Goal: Task Accomplishment & Management: Complete application form

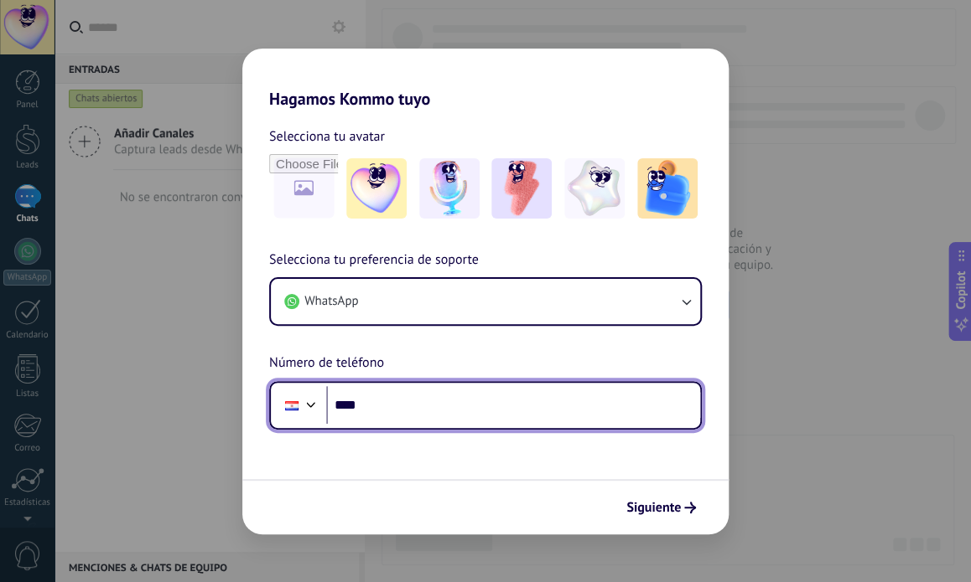
click at [446, 401] on input "****" at bounding box center [513, 405] width 374 height 39
type input "**********"
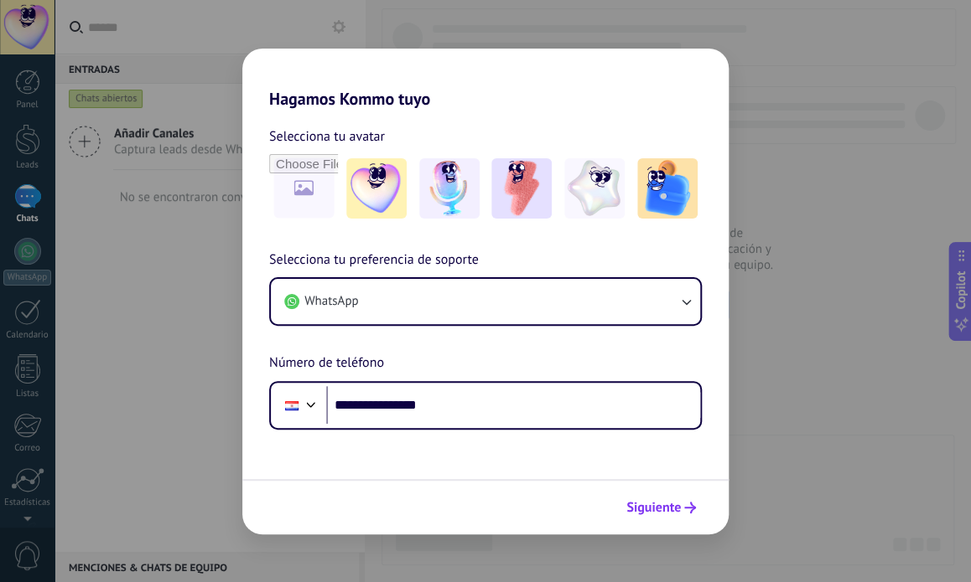
click at [655, 499] on button "Siguiente" at bounding box center [661, 508] width 85 height 28
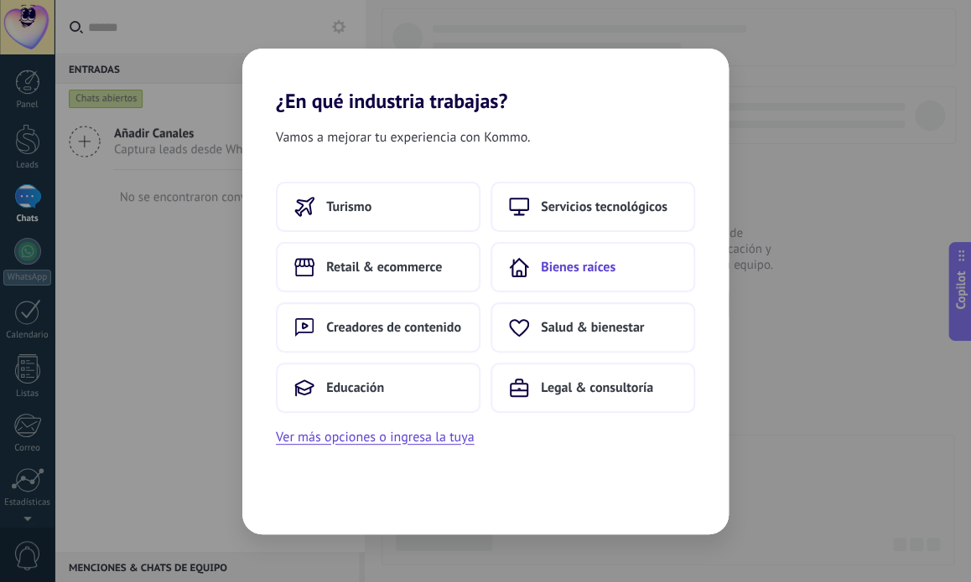
click at [608, 270] on span "Bienes raíces" at bounding box center [578, 267] width 75 height 17
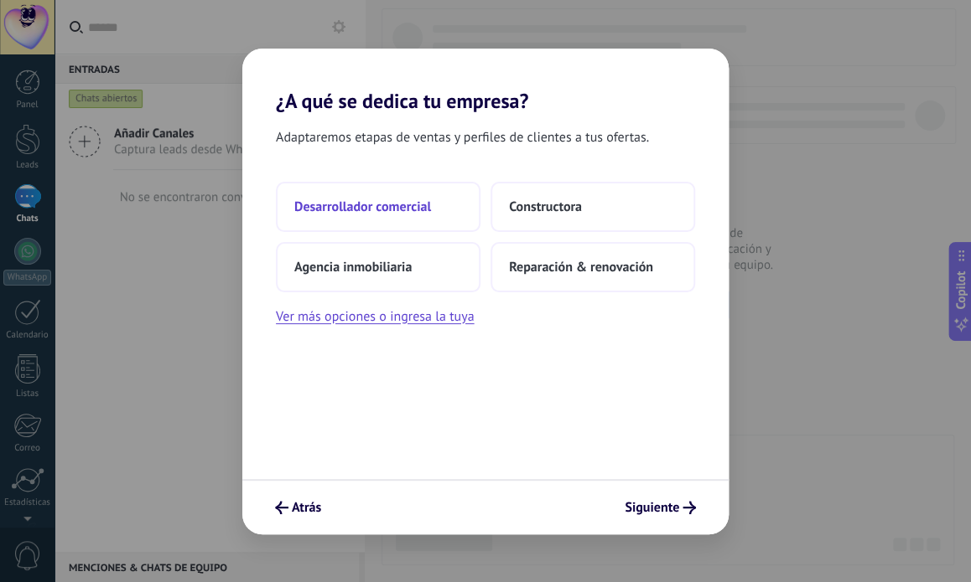
click at [423, 210] on span "Desarrollador comercial" at bounding box center [362, 207] width 137 height 17
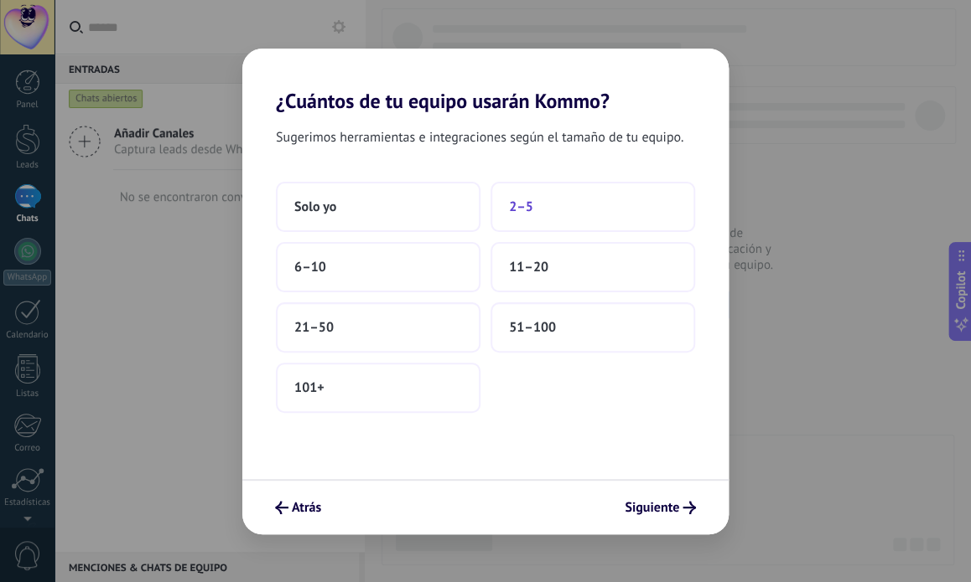
click at [526, 207] on span "2–5" at bounding box center [521, 207] width 24 height 17
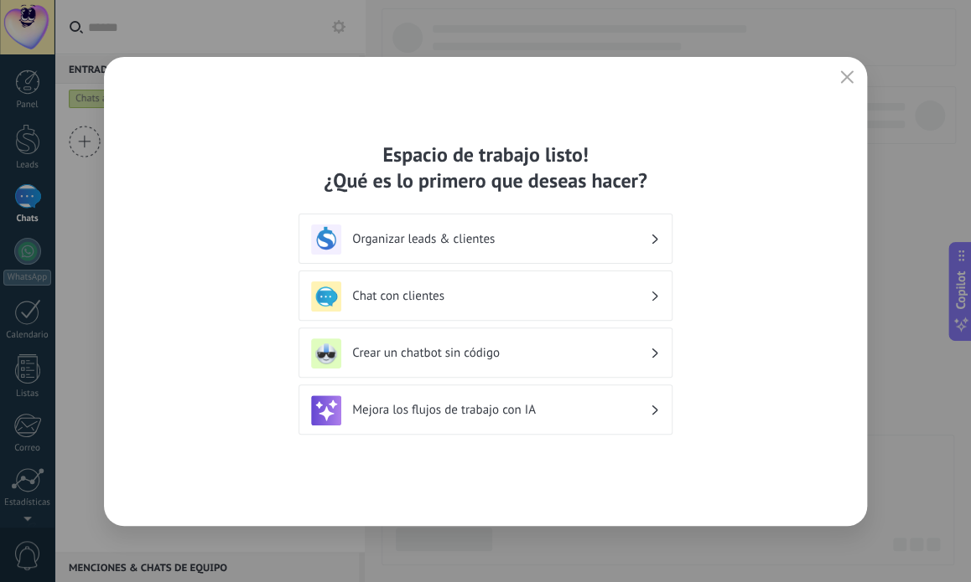
click at [499, 308] on div "Chat con clientes" at bounding box center [485, 297] width 349 height 30
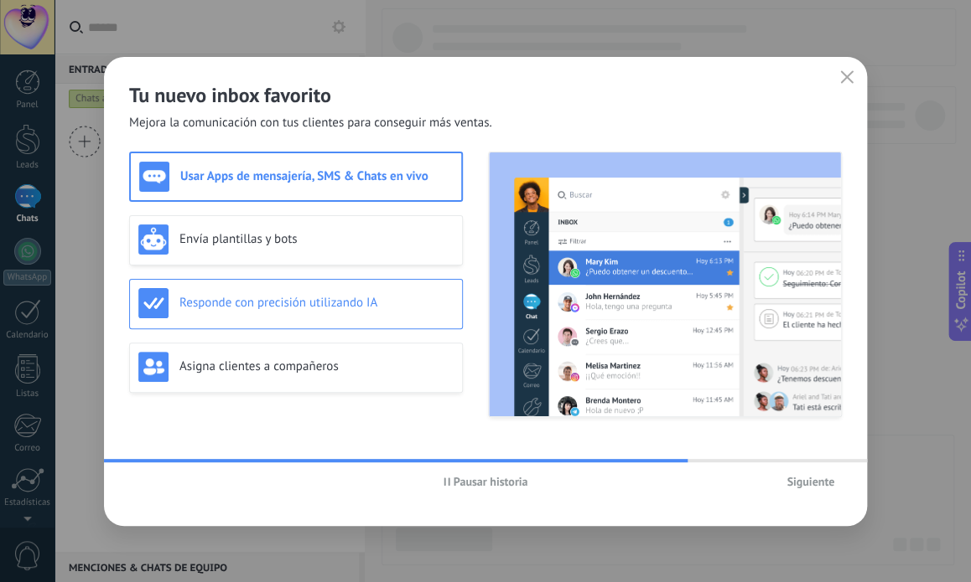
click at [410, 311] on div "Responde con precisión utilizando IA" at bounding box center [295, 303] width 315 height 30
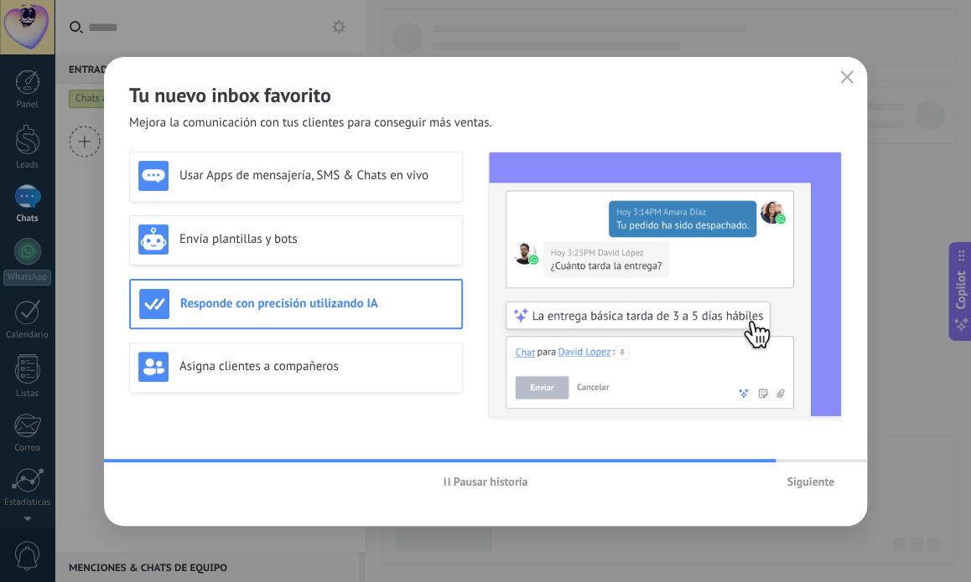
click at [811, 482] on span "Siguiente" at bounding box center [810, 482] width 48 height 12
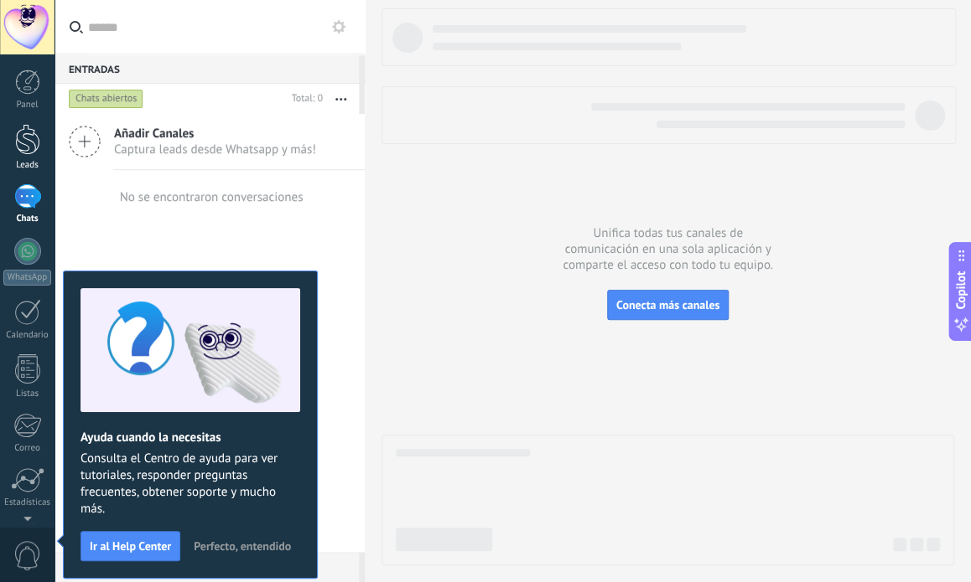
click at [23, 143] on div at bounding box center [27, 139] width 25 height 31
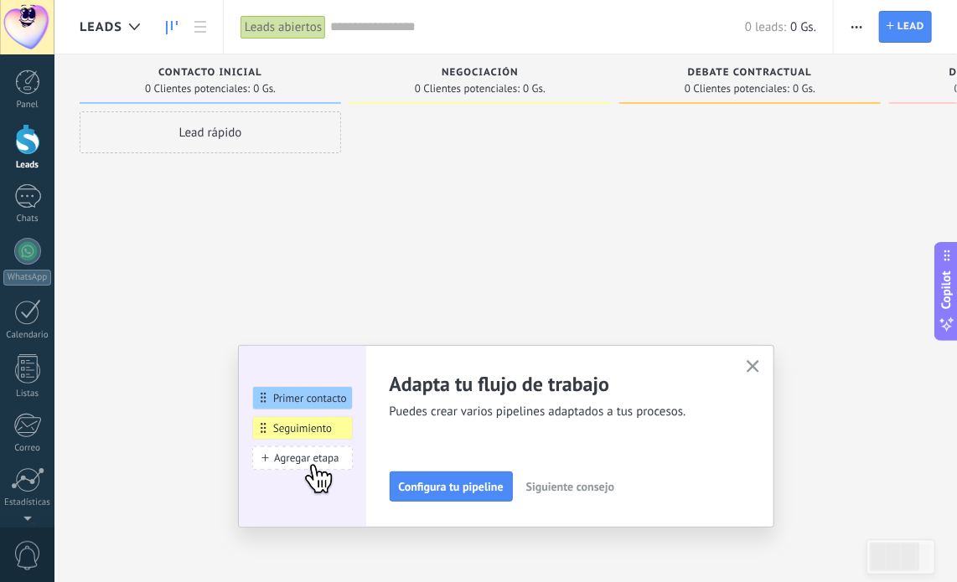
click at [758, 364] on icon "button" at bounding box center [753, 366] width 13 height 13
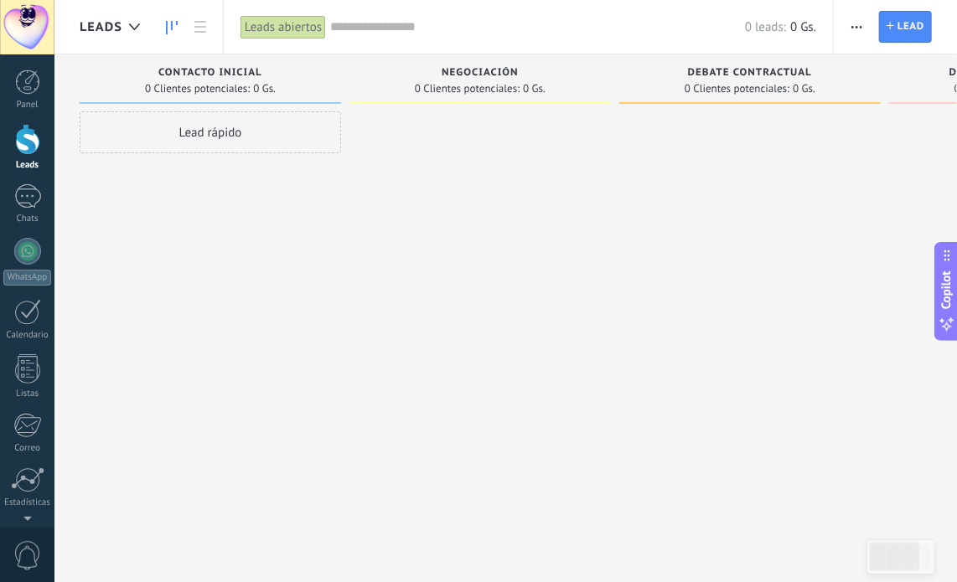
click at [34, 153] on div at bounding box center [27, 139] width 25 height 31
click at [261, 140] on div "Lead rápido" at bounding box center [210, 132] width 261 height 42
